Goal: Task Accomplishment & Management: Complete application form

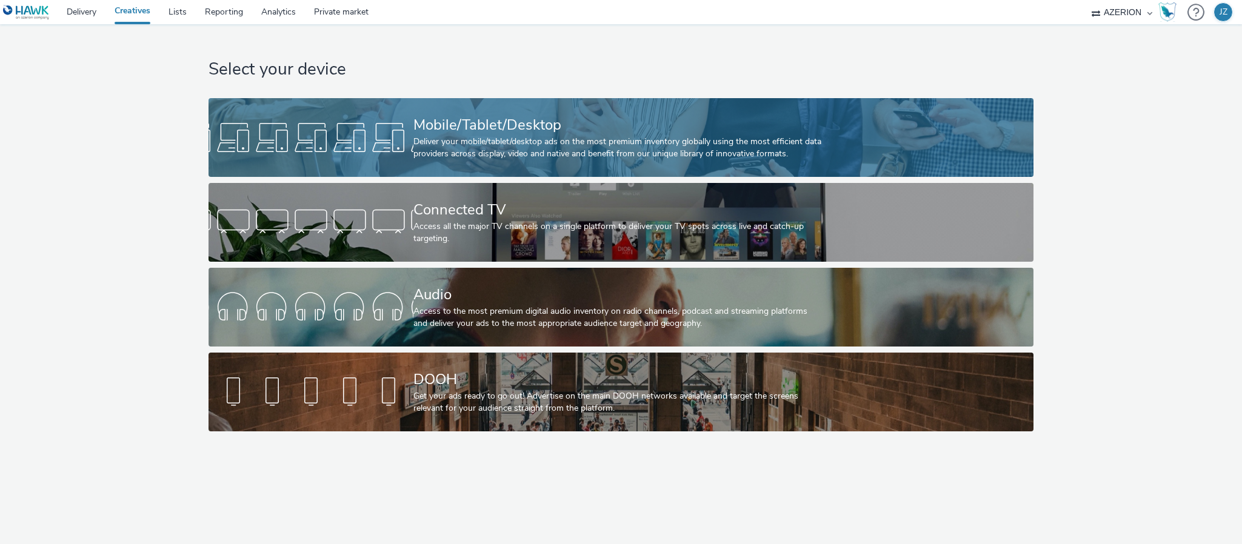
click at [431, 132] on div "Mobile/Tablet/Desktop" at bounding box center [618, 125] width 410 height 21
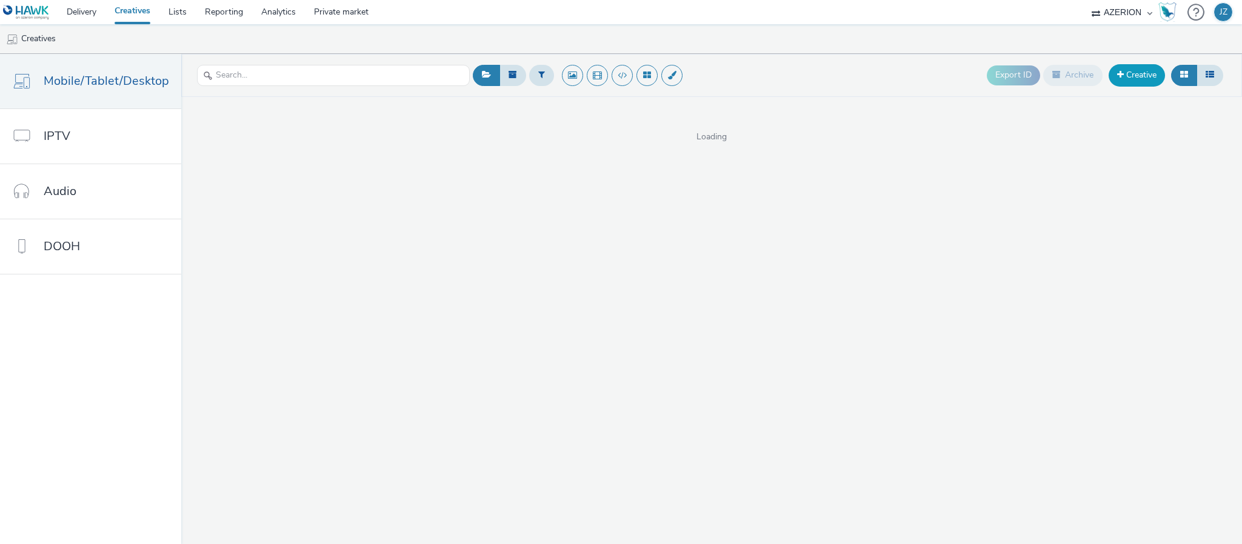
click at [1128, 72] on link "Creative" at bounding box center [1137, 75] width 56 height 22
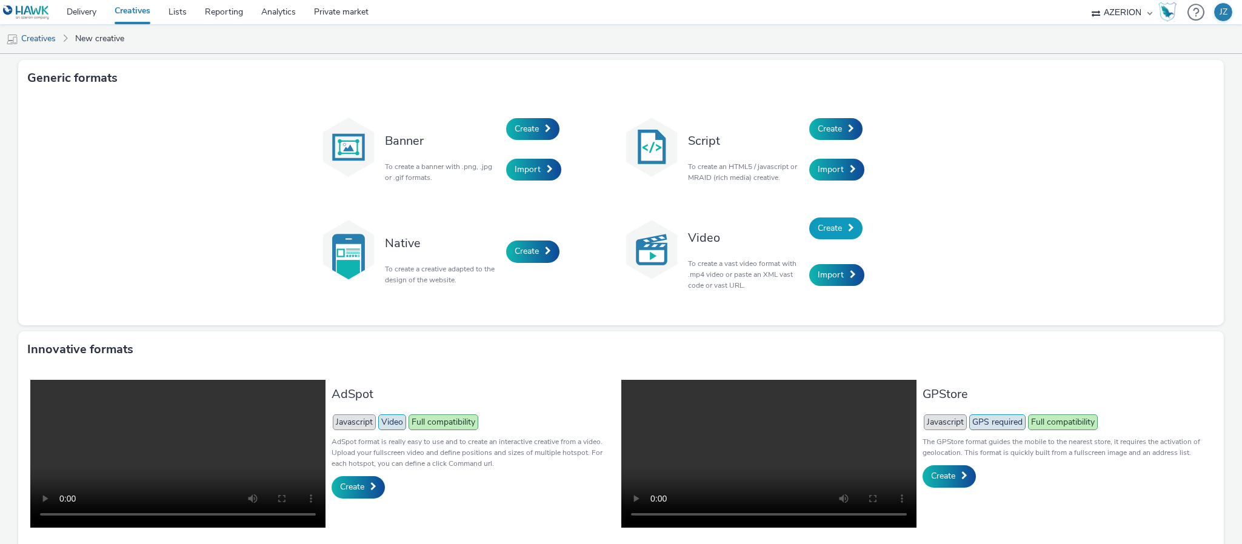
click at [821, 231] on span "Create" at bounding box center [830, 228] width 24 height 12
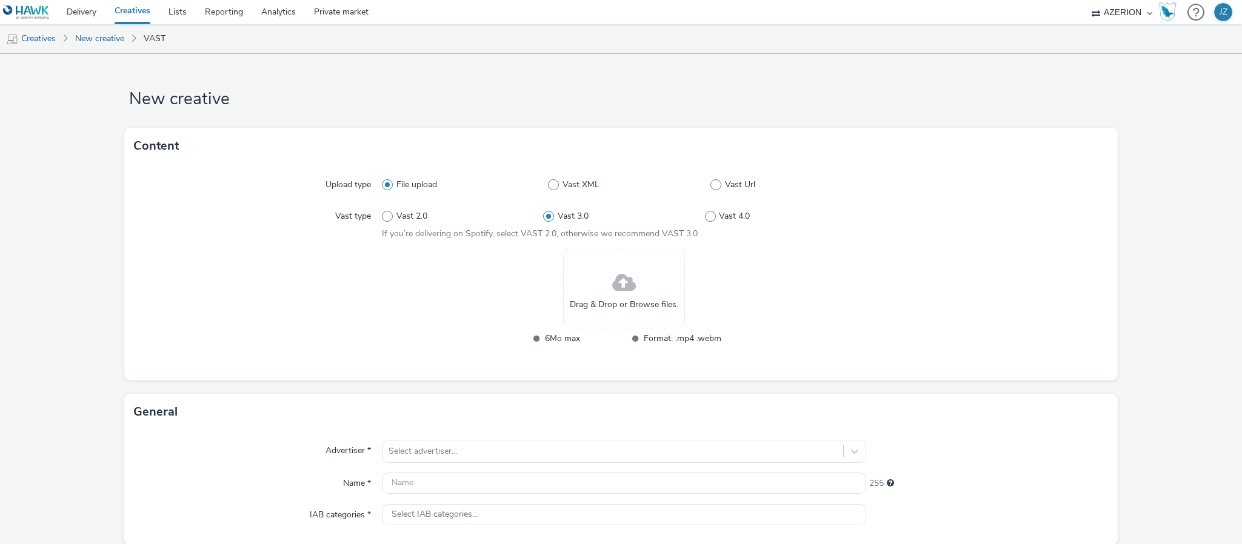
click at [623, 284] on span at bounding box center [624, 283] width 24 height 32
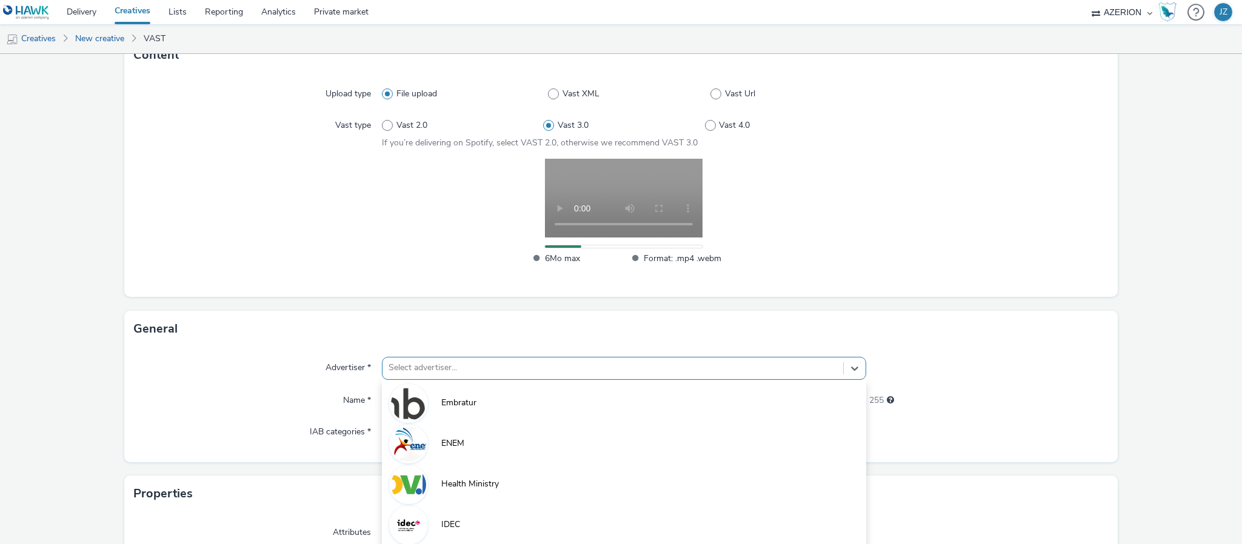
click at [419, 370] on div "option ENEM focused, 2 of 10. 10 results available. Use Up and Down to choose o…" at bounding box center [624, 368] width 484 height 23
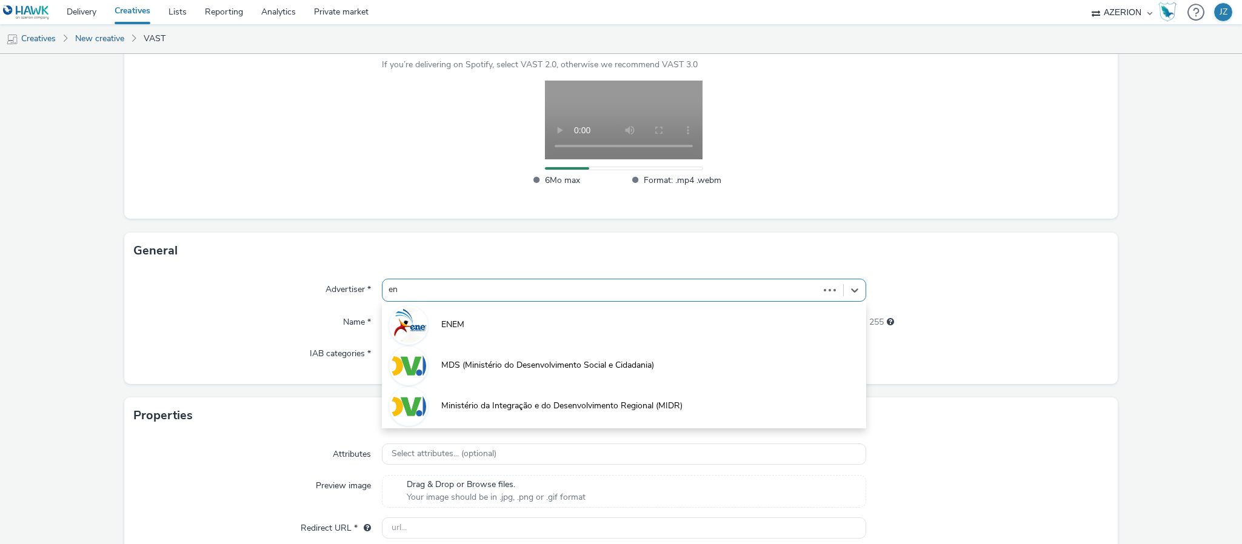
type input "e"
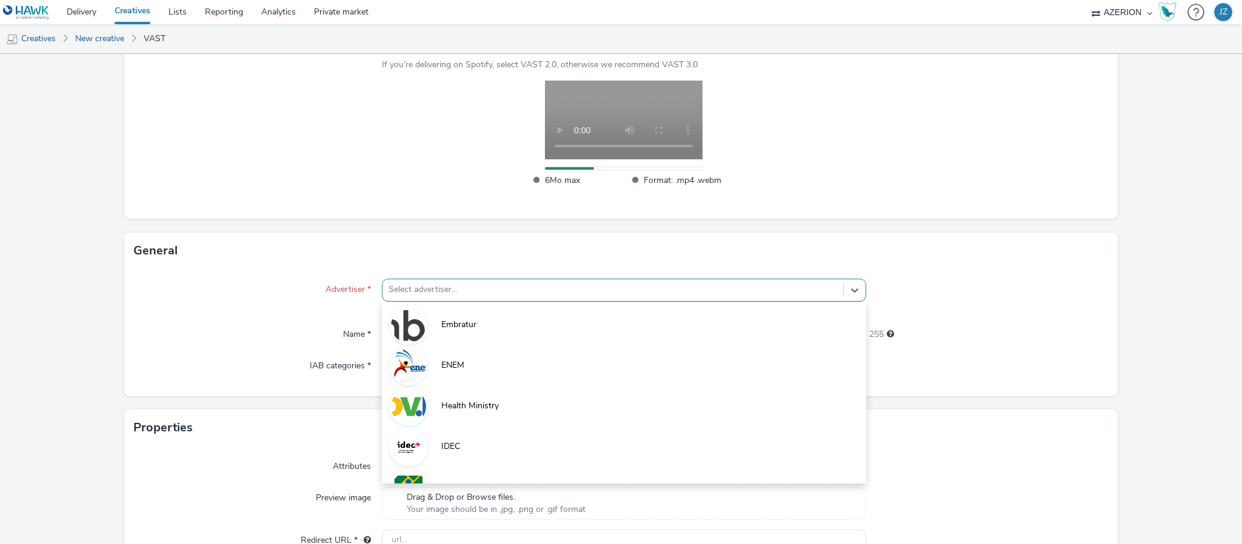
scroll to position [78, 0]
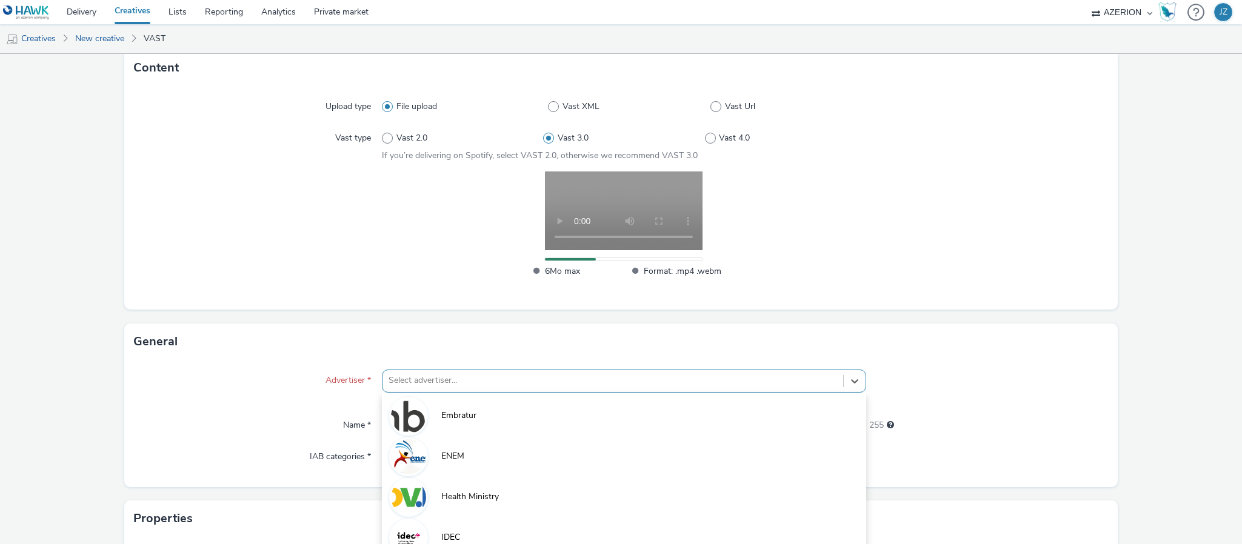
click at [302, 237] on div at bounding box center [258, 231] width 248 height 119
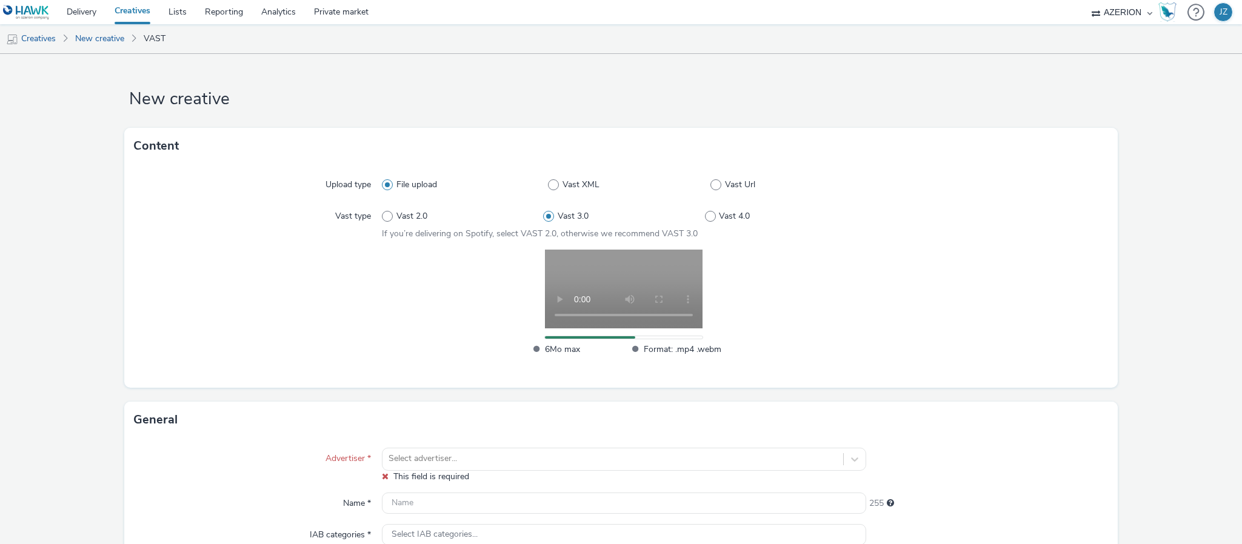
scroll to position [91, 0]
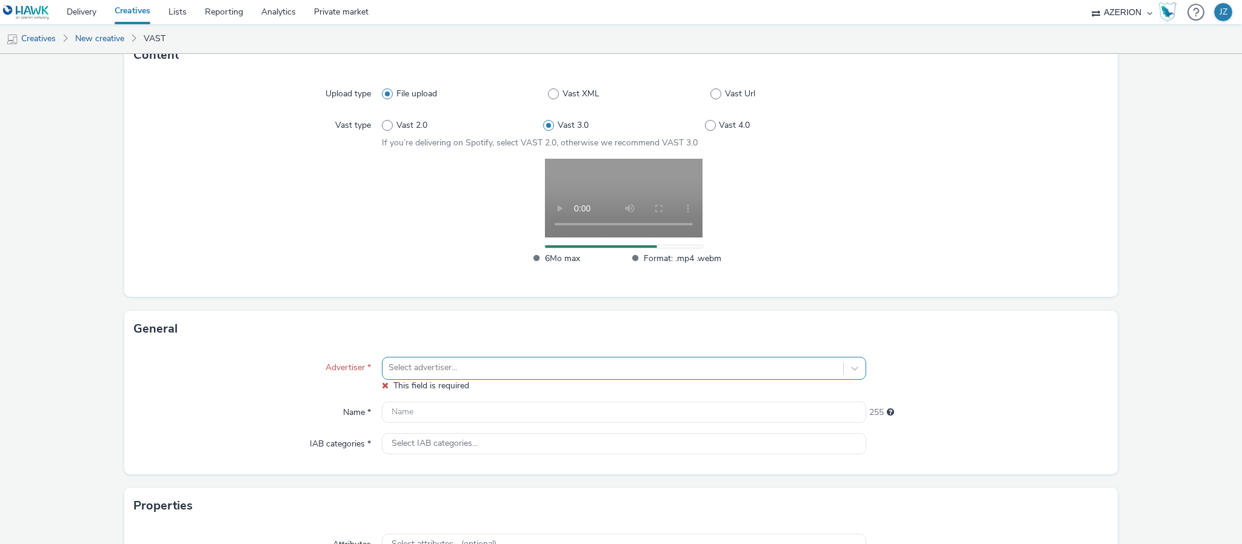
drag, startPoint x: 459, startPoint y: 349, endPoint x: 459, endPoint y: 358, distance: 9.1
click at [459, 355] on div "Advertiser * Select advertiser... This field is required Name * 255 IAB categor…" at bounding box center [621, 410] width 994 height 127
click at [459, 364] on div "option Embratur focused, 1 of 10. 10 results available. Use Up and Down to choo…" at bounding box center [624, 368] width 484 height 23
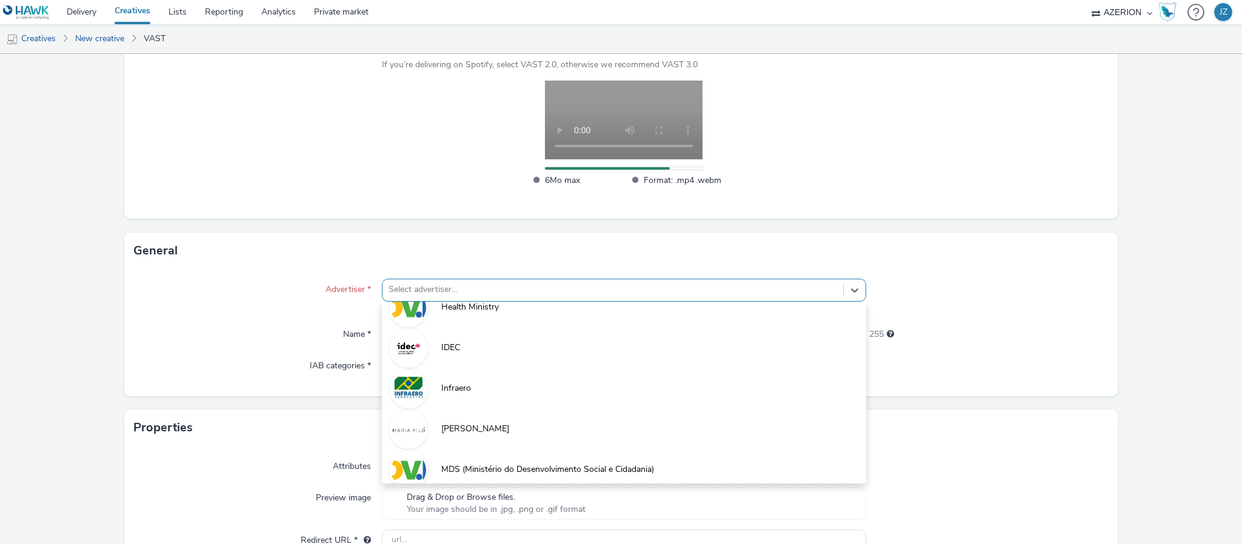
scroll to position [0, 0]
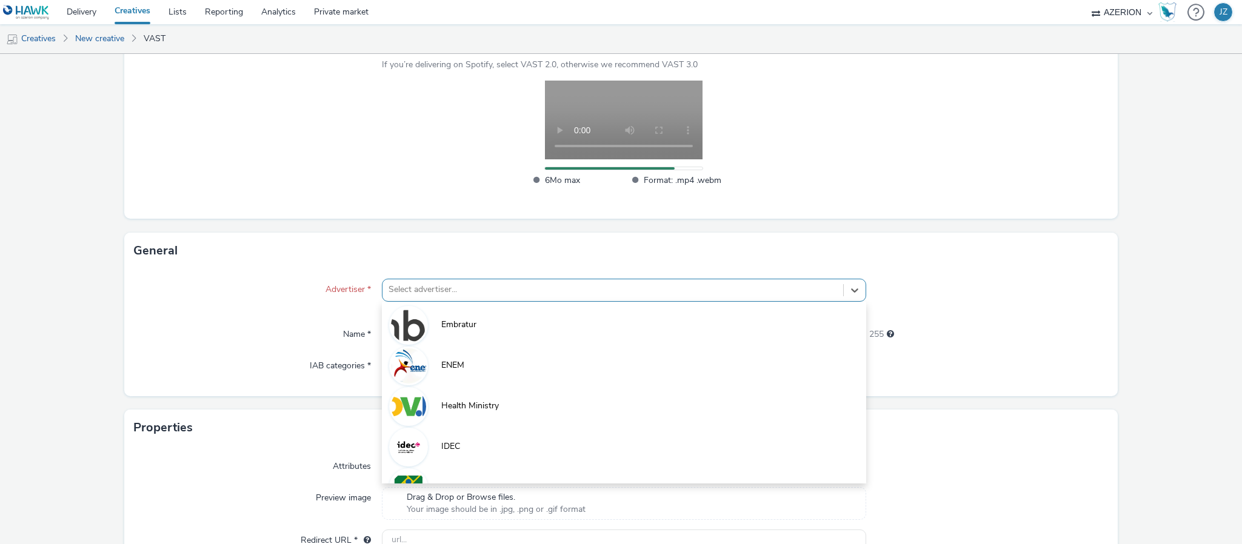
click at [320, 204] on div "Upload type File upload Vast XML Vast Url Vast type Vast 2.0 Vast 3.0 Vast 4.0 …" at bounding box center [621, 107] width 994 height 224
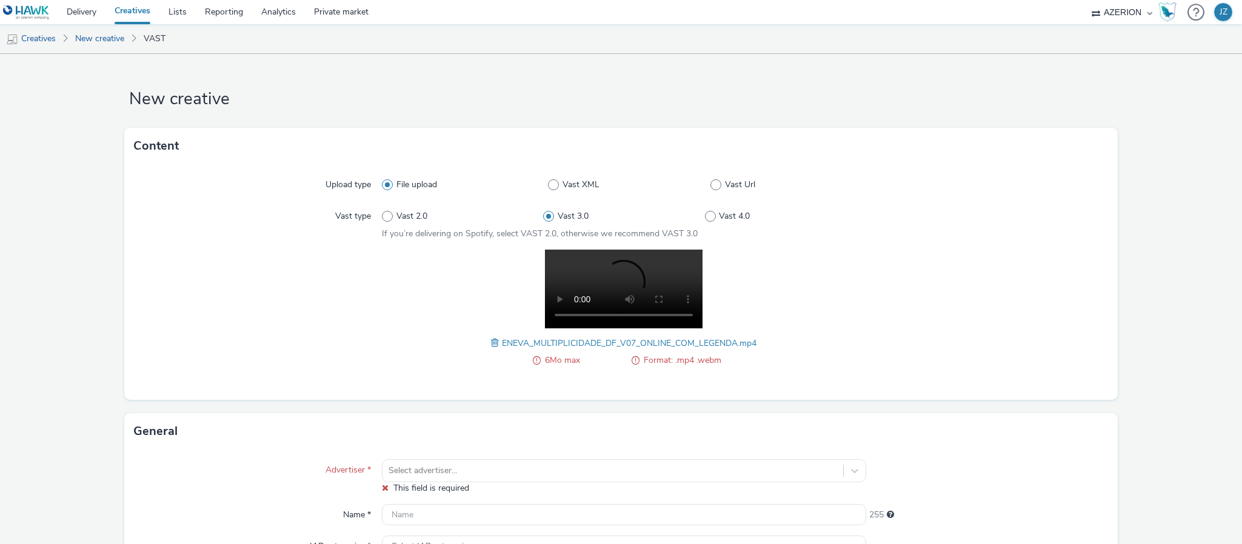
click at [491, 342] on span at bounding box center [496, 342] width 11 height 13
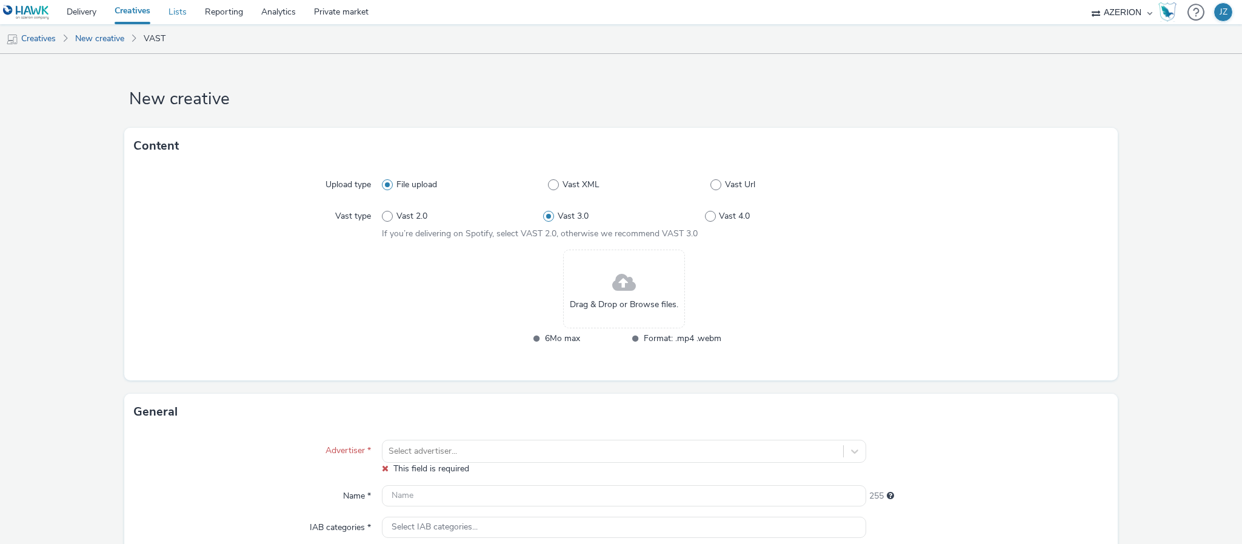
click at [178, 15] on link "Lists" at bounding box center [177, 12] width 36 height 24
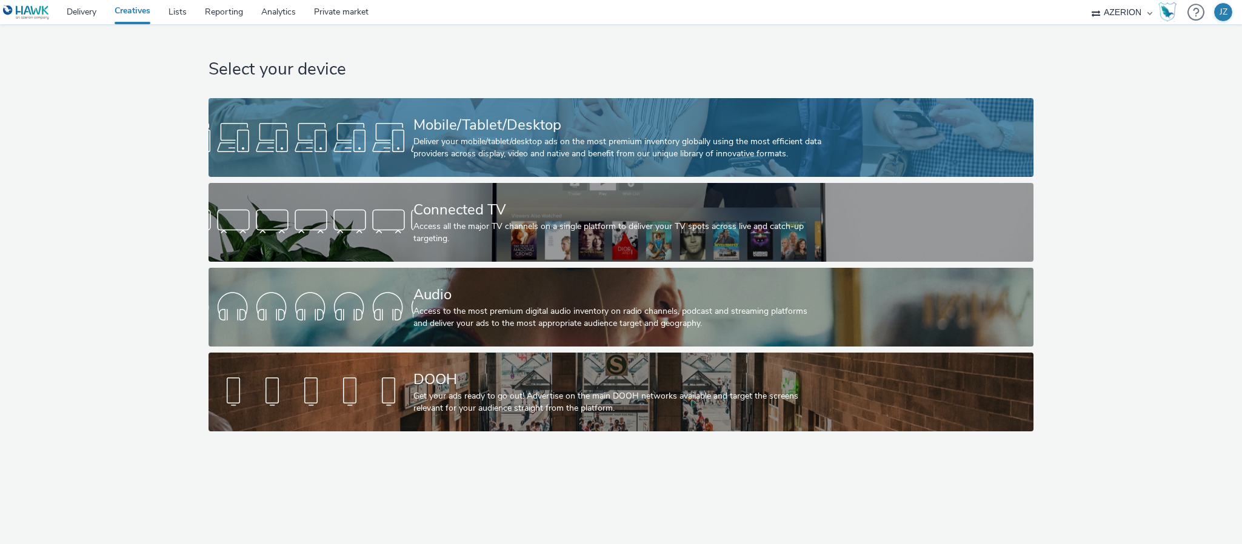
click at [337, 133] on div at bounding box center [311, 137] width 205 height 39
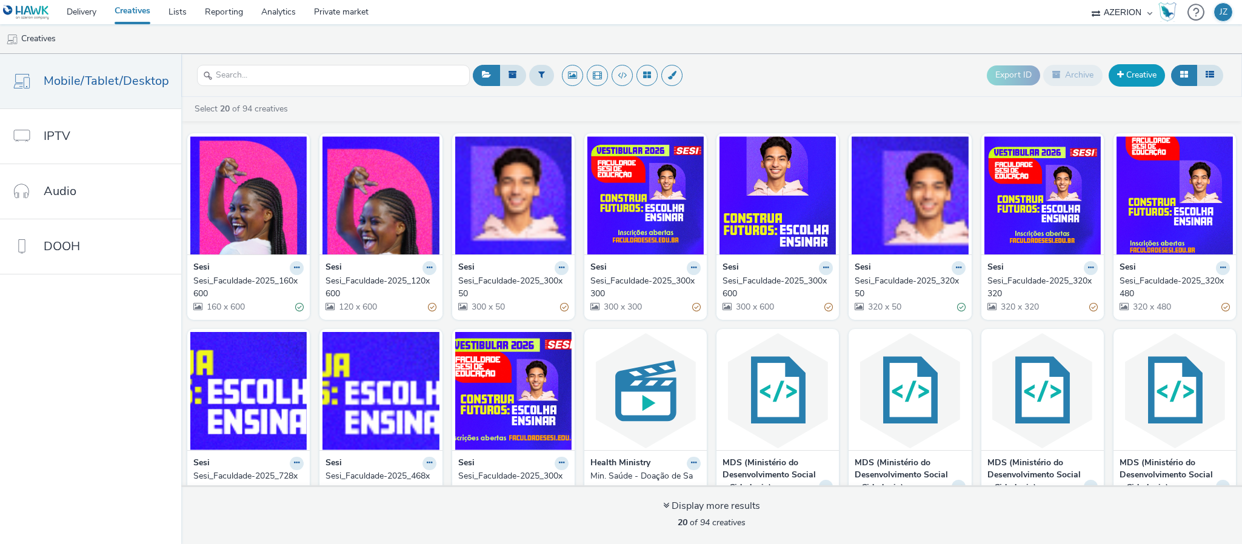
click at [1123, 70] on link "Creative" at bounding box center [1137, 75] width 56 height 22
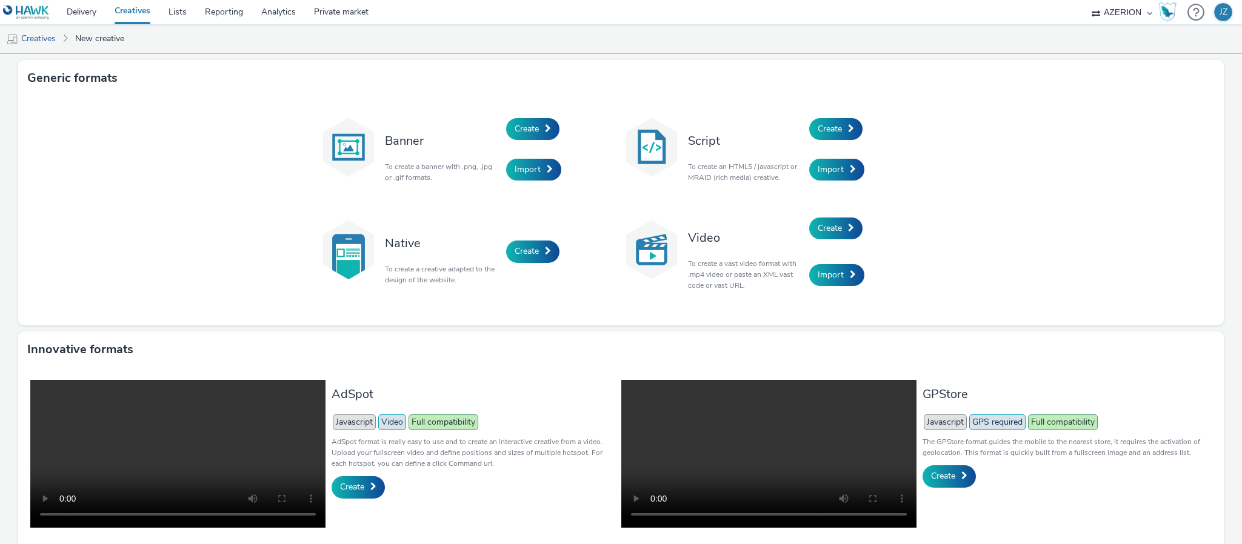
click at [822, 242] on div "Create" at bounding box center [866, 228] width 115 height 47
click at [826, 233] on link "Create" at bounding box center [835, 229] width 53 height 22
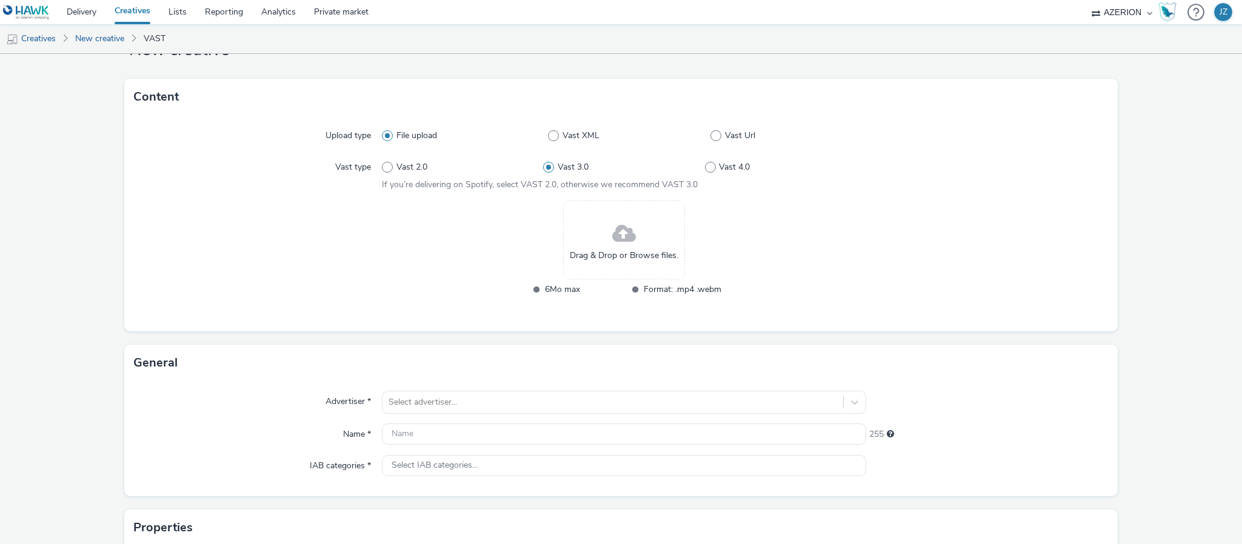
scroll to position [91, 0]
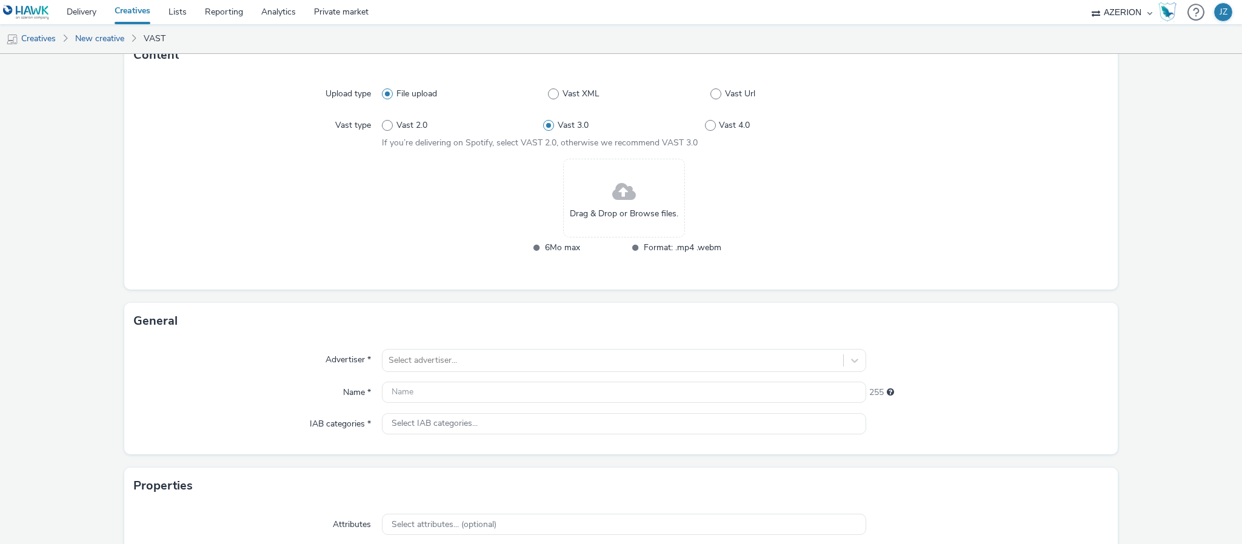
click at [600, 184] on div "Drag & Drop or Browse files." at bounding box center [624, 198] width 122 height 79
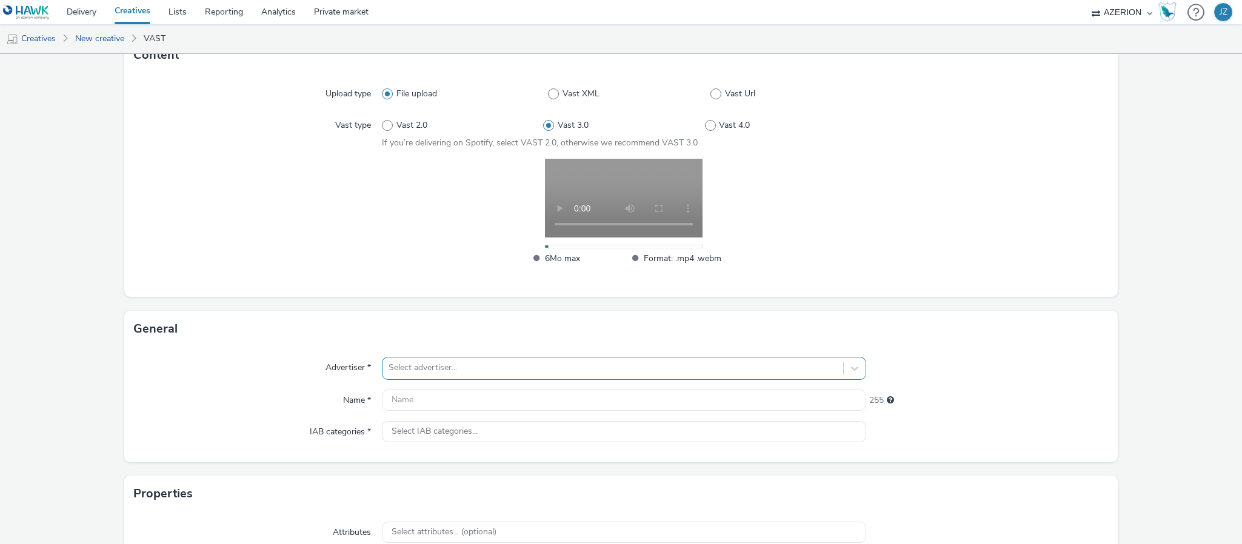
scroll to position [169, 0]
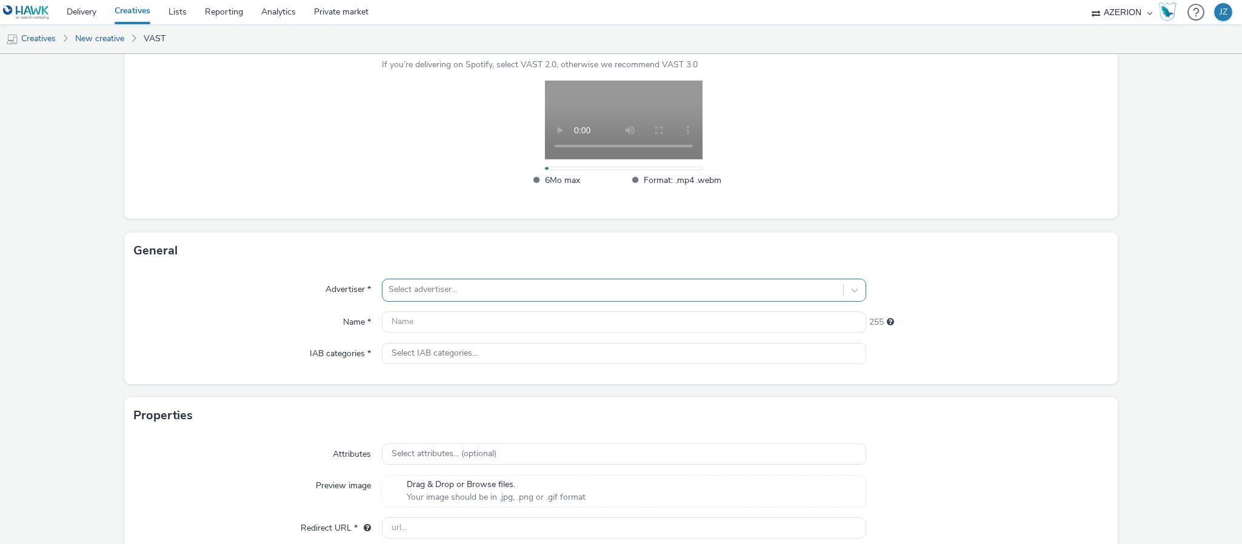
click at [439, 302] on div "Select advertiser..." at bounding box center [624, 290] width 484 height 23
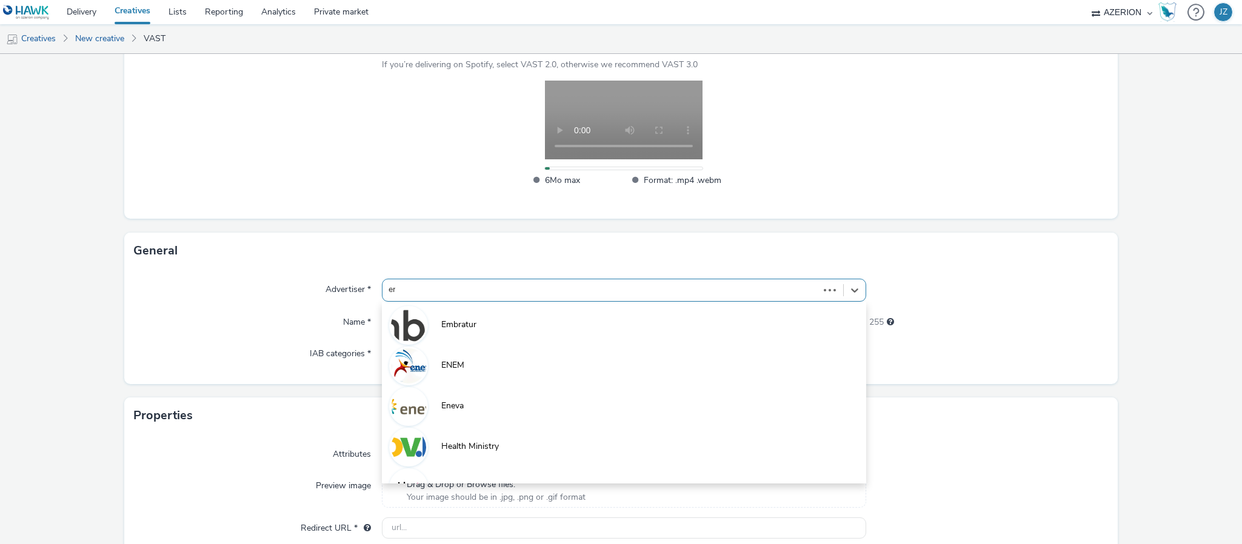
type input "ene"
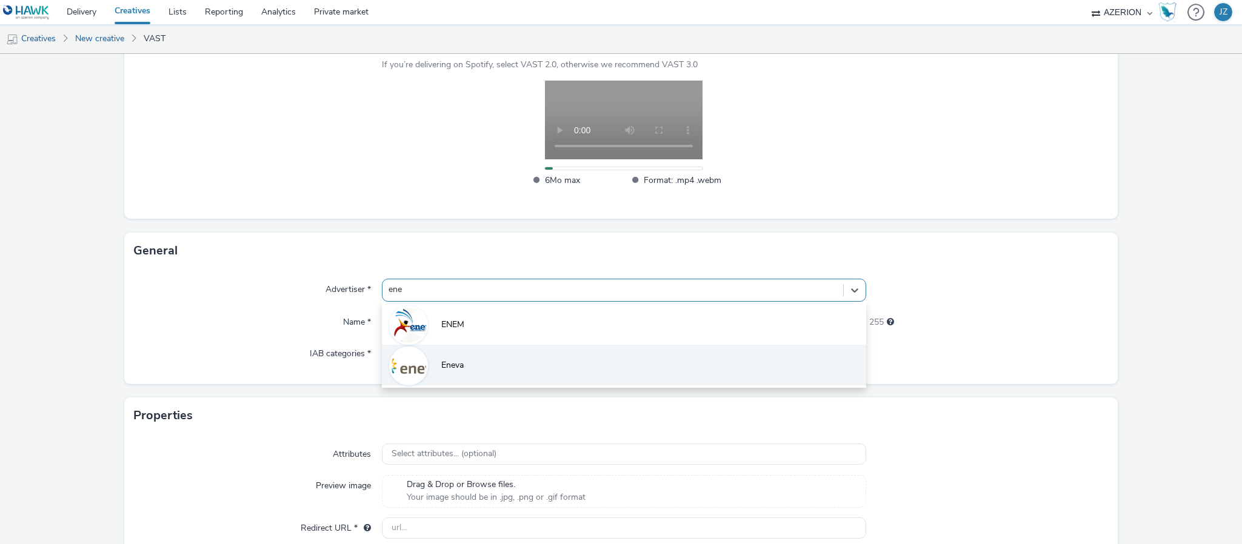
click at [444, 364] on span "Eneva" at bounding box center [452, 365] width 22 height 12
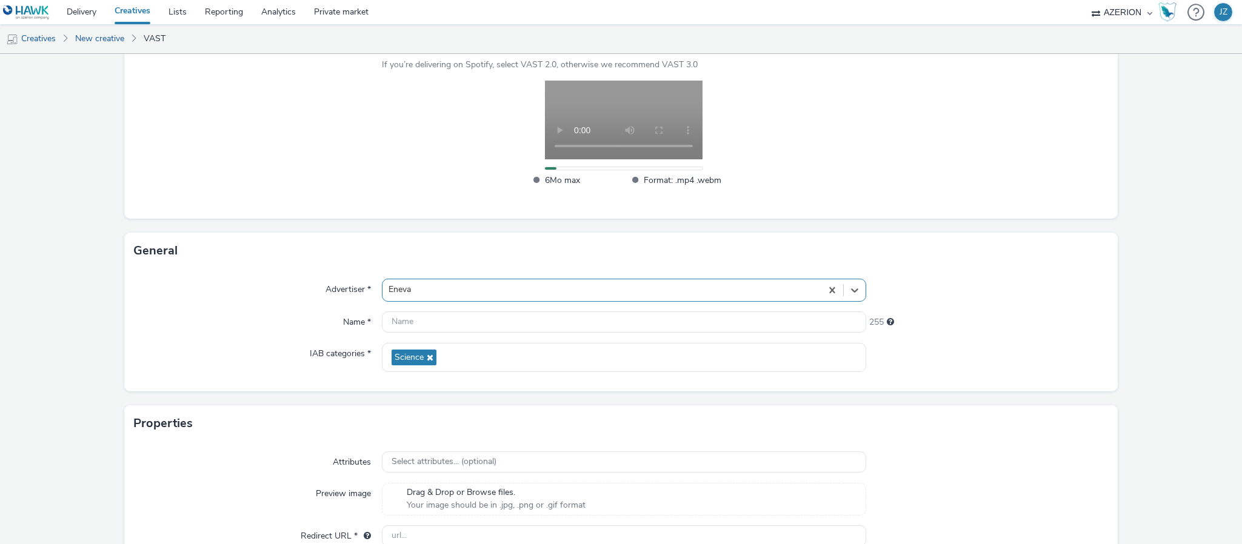
click at [204, 208] on div "Upload type File upload Vast XML Vast Url Vast type Vast 2.0 Vast 3.0 Vast 4.0 …" at bounding box center [621, 107] width 994 height 224
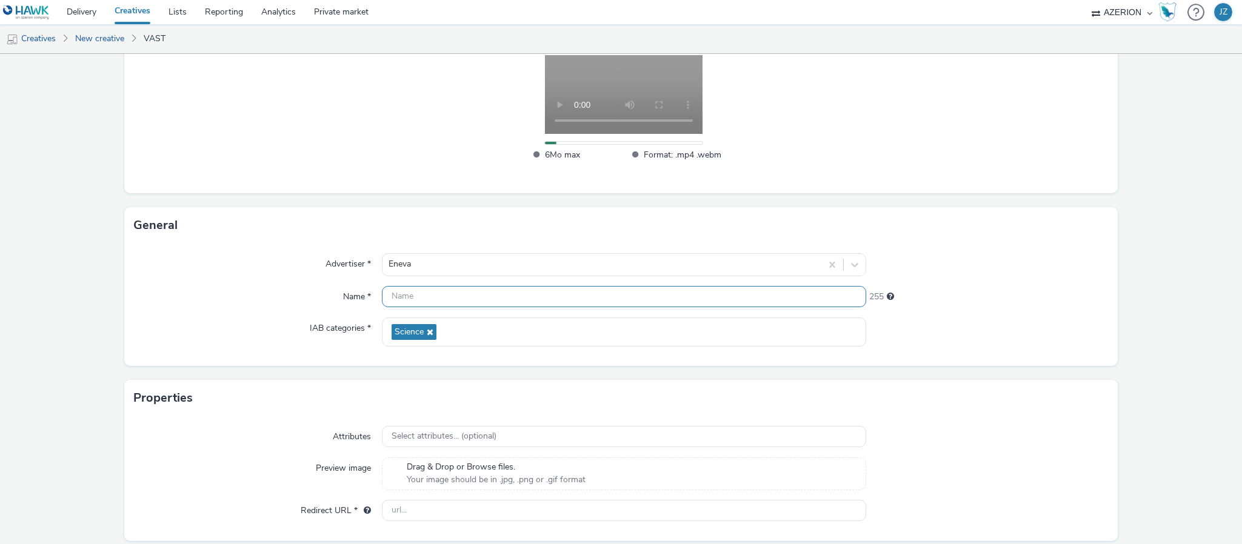
scroll to position [239, 0]
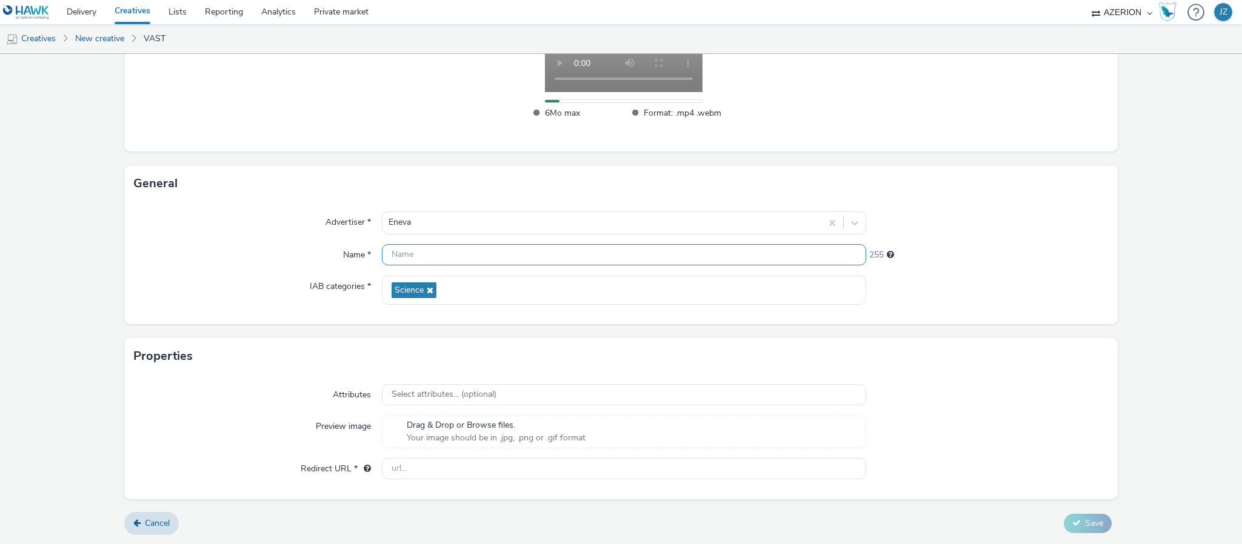
click at [421, 252] on input "text" at bounding box center [624, 254] width 484 height 21
type input "Eneva_Multiplicidade_DF"
click at [209, 267] on div "Advertiser * Eneva Name * Eneva_Multiplicidade_DF 232 IAB categories * Science" at bounding box center [621, 263] width 994 height 123
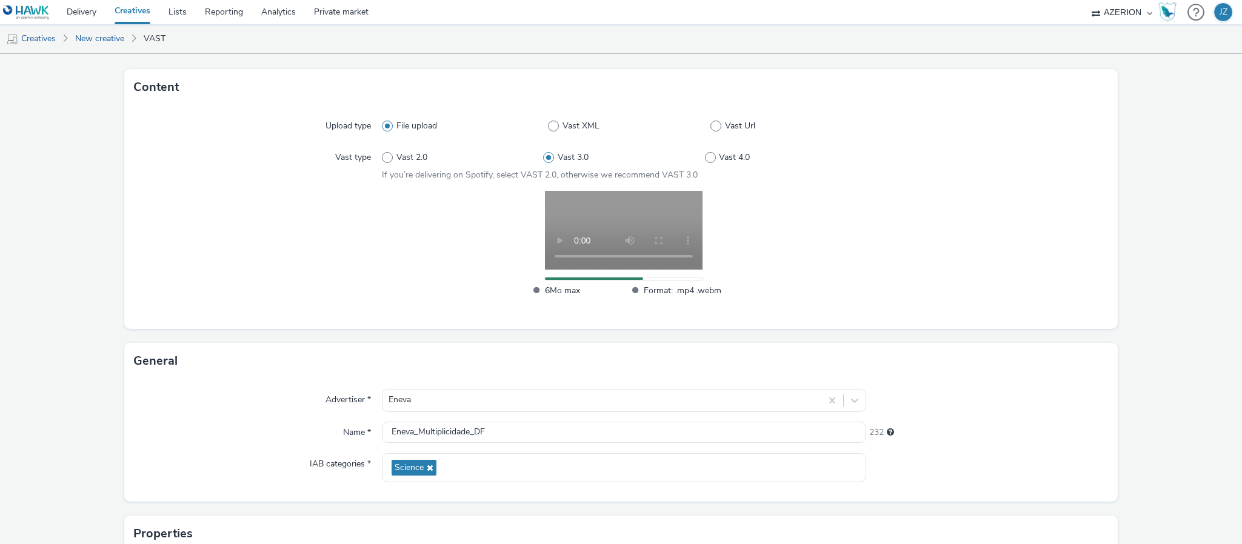
scroll to position [57, 0]
